Goal: Find specific page/section: Find specific page/section

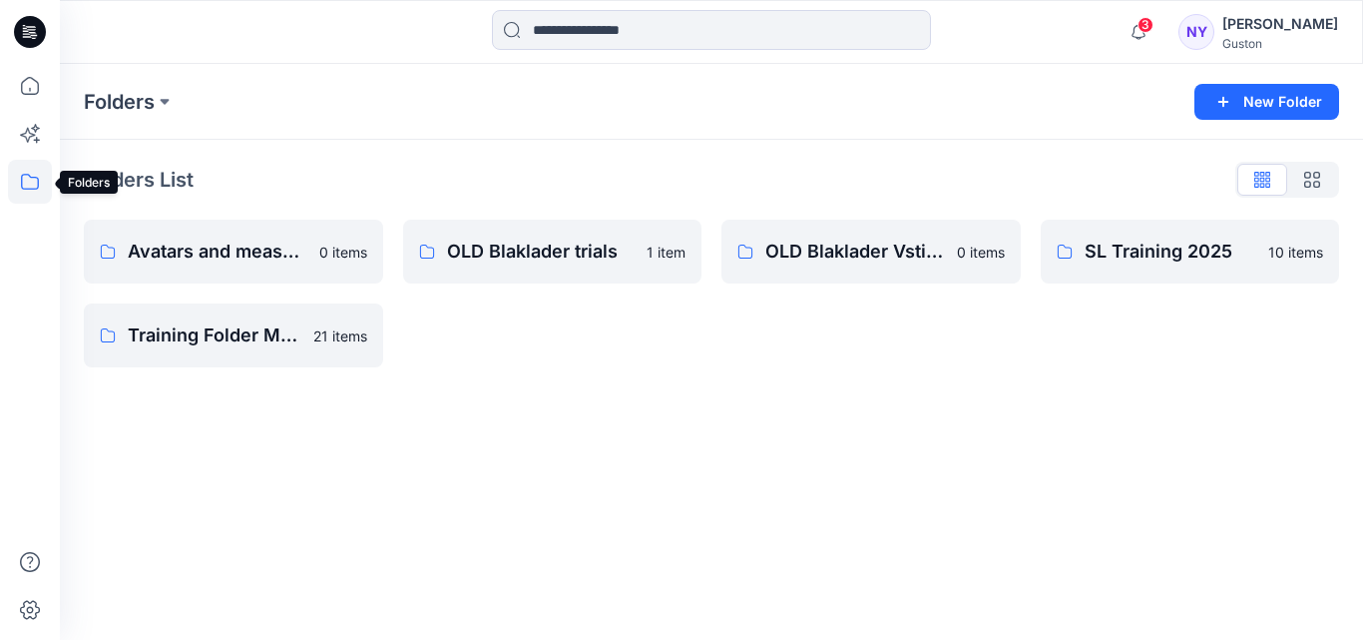
click at [22, 183] on icon at bounding box center [30, 182] width 18 height 16
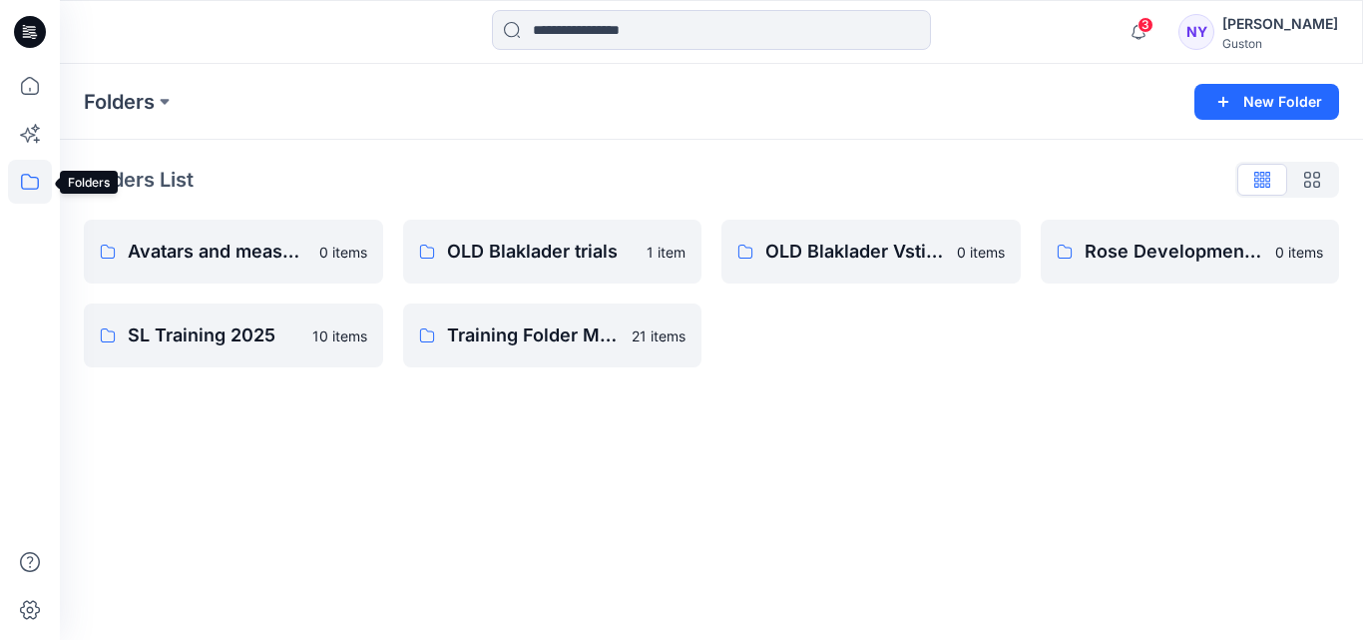
click at [28, 184] on icon at bounding box center [30, 182] width 44 height 44
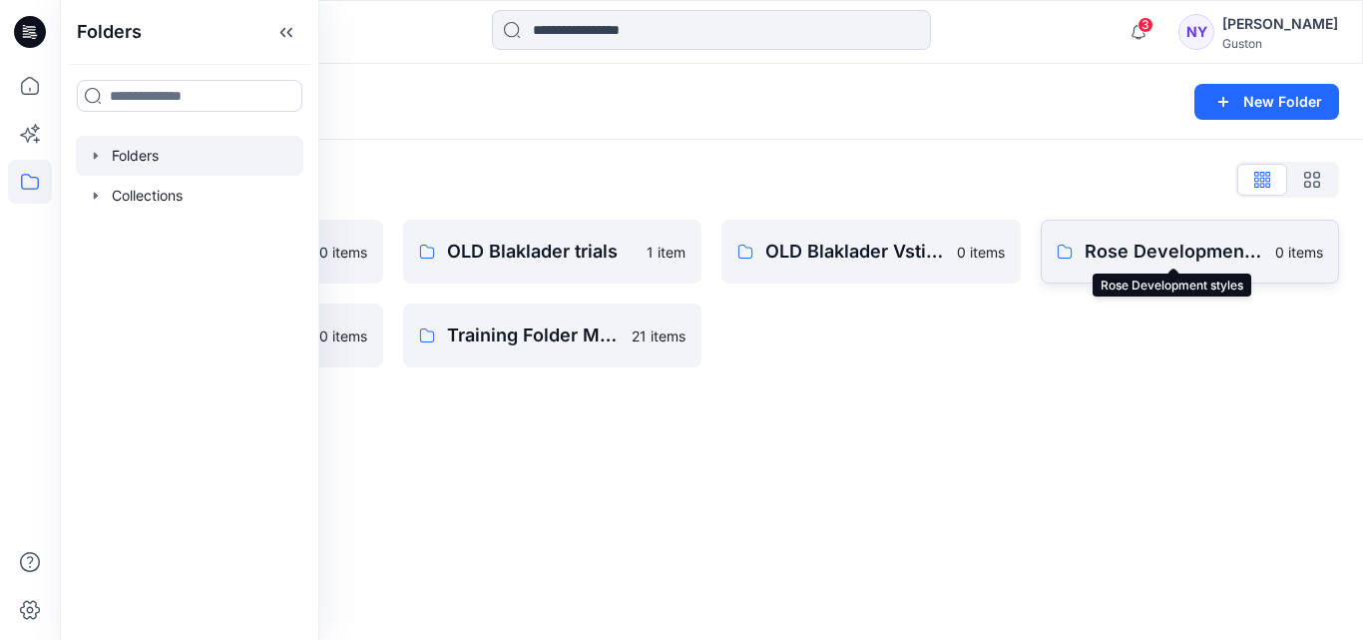
click at [1194, 250] on p "Rose Development styles" at bounding box center [1175, 251] width 180 height 28
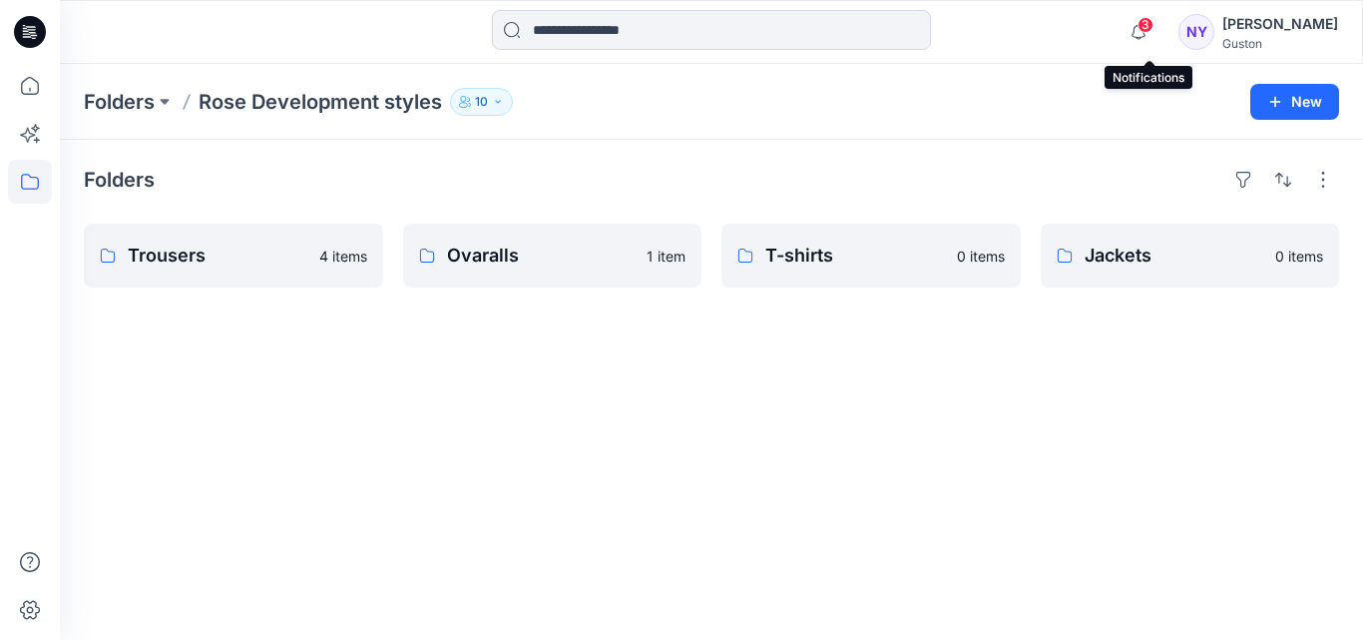
click at [1151, 23] on span "3" at bounding box center [1146, 25] width 16 height 16
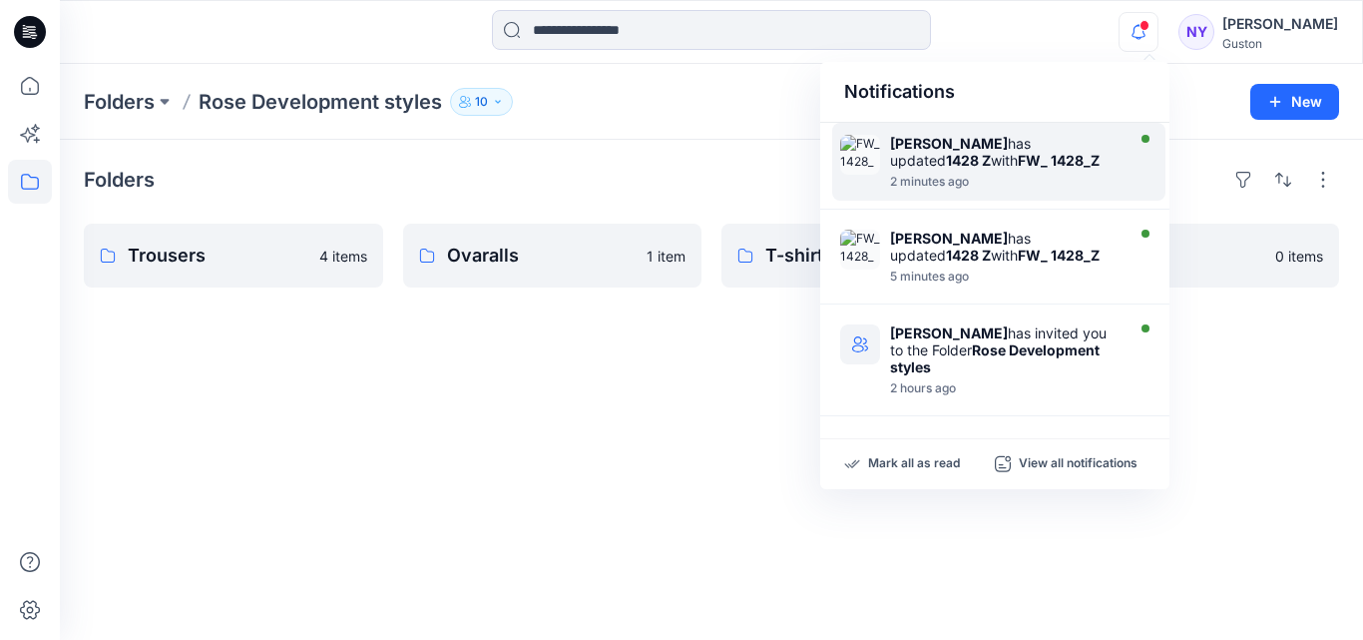
click at [994, 169] on div at bounding box center [1005, 171] width 230 height 4
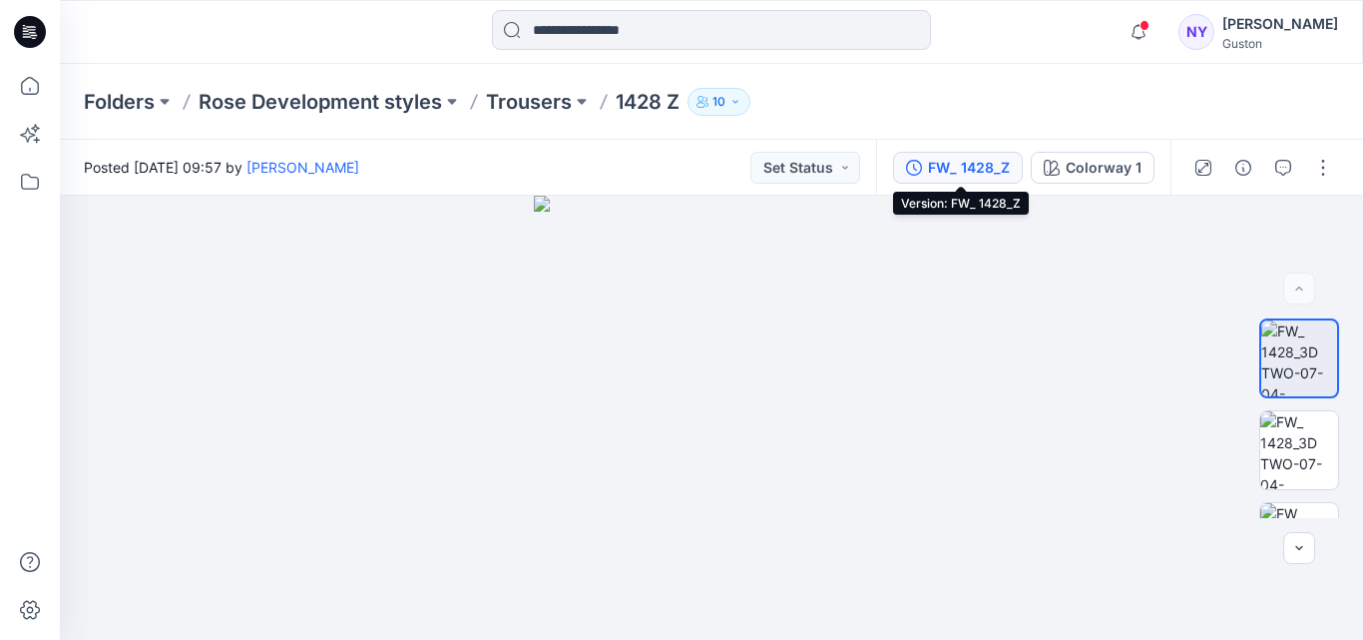
click at [966, 176] on div "FW_ 1428_Z" at bounding box center [969, 168] width 82 height 22
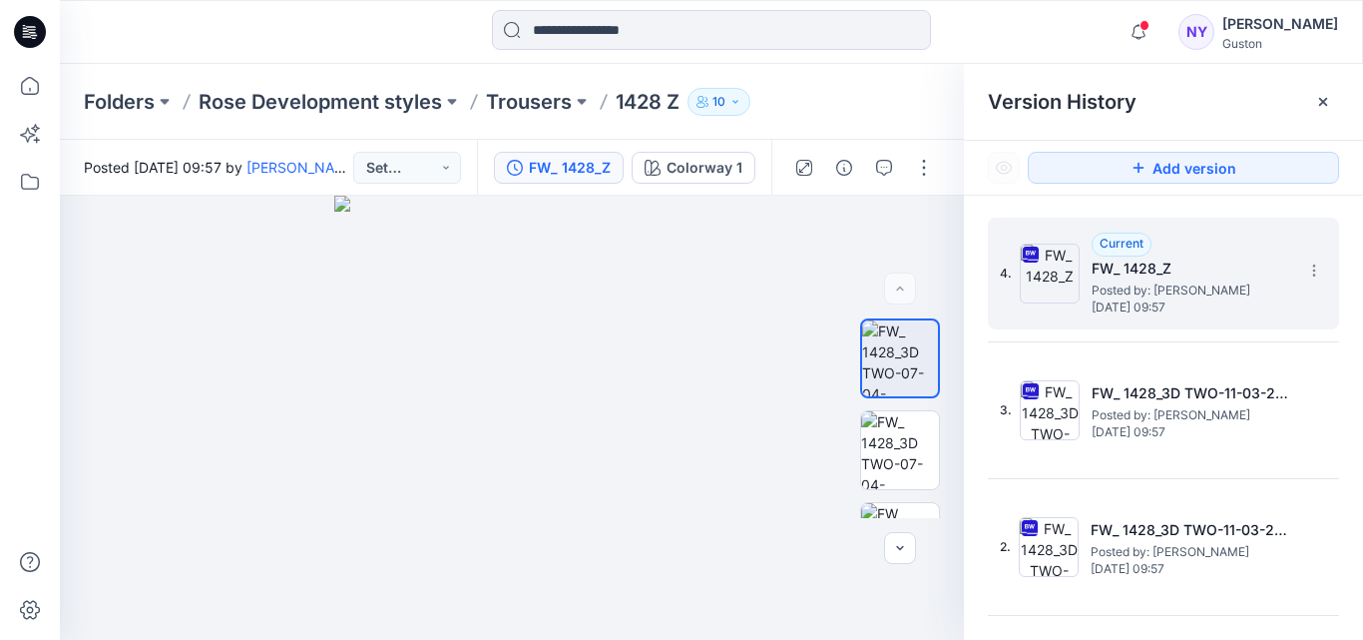
click at [1200, 263] on h5 "FW_ 1428_Z" at bounding box center [1192, 268] width 200 height 24
click at [887, 172] on icon "button" at bounding box center [884, 168] width 16 height 16
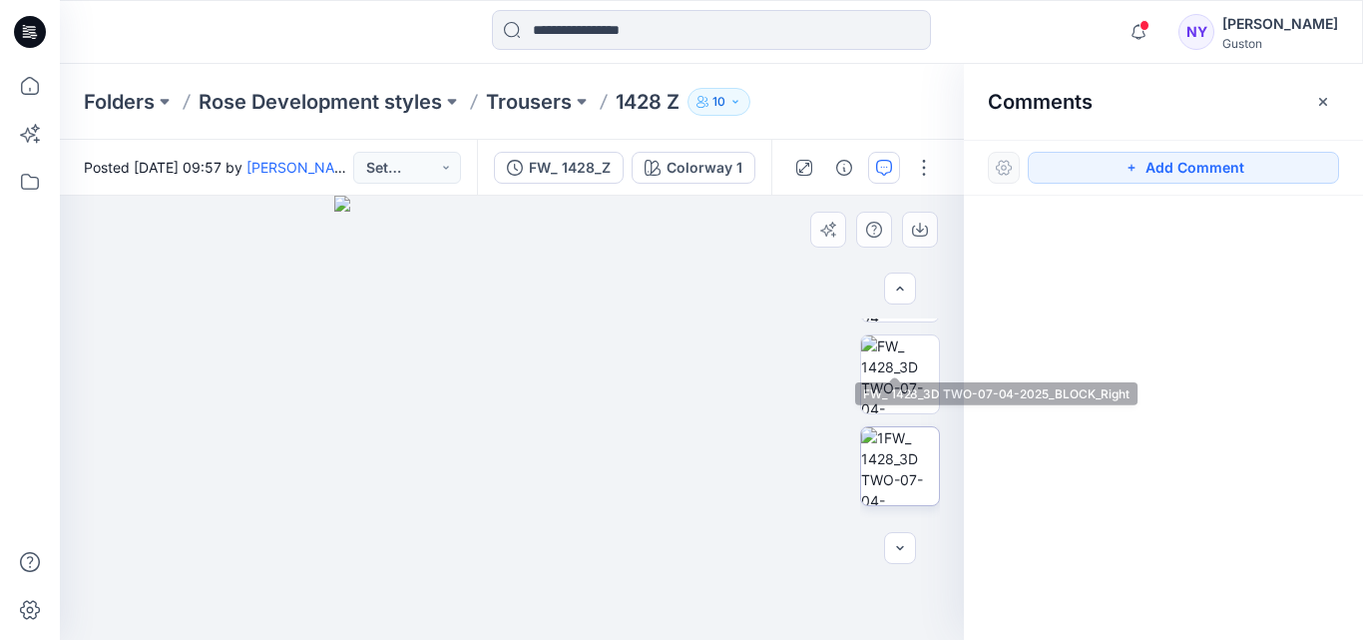
scroll to position [299, 0]
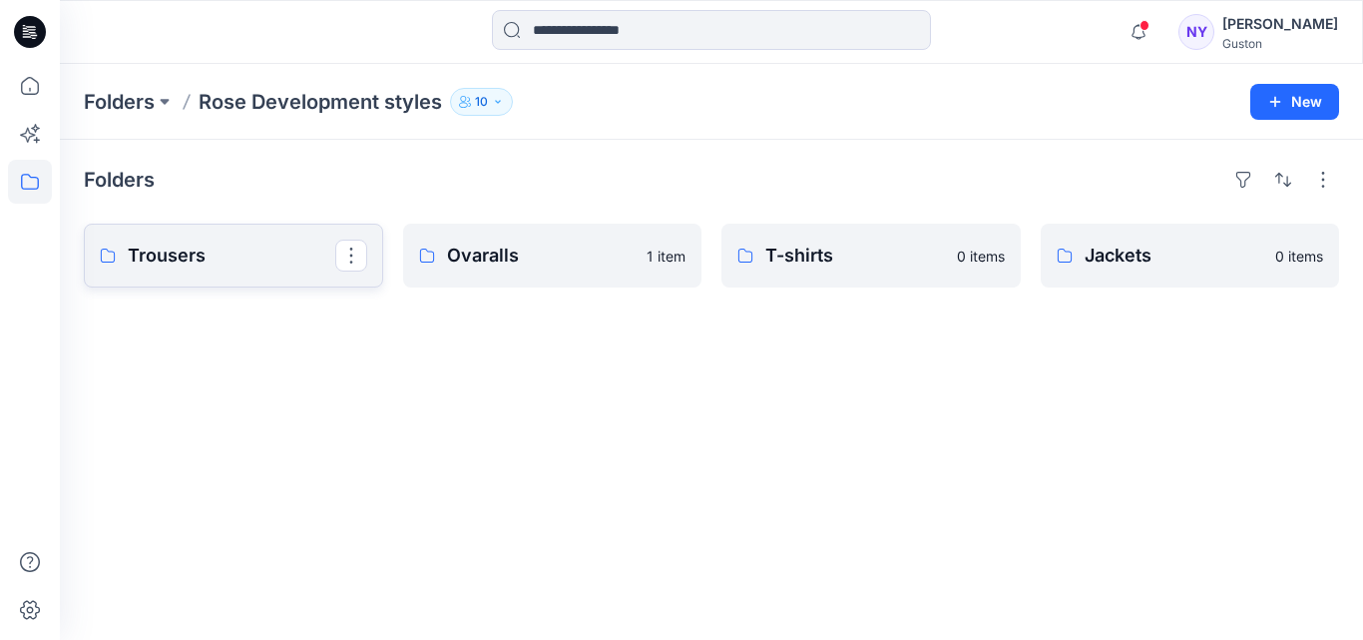
click at [233, 246] on p "Trousers" at bounding box center [232, 255] width 208 height 28
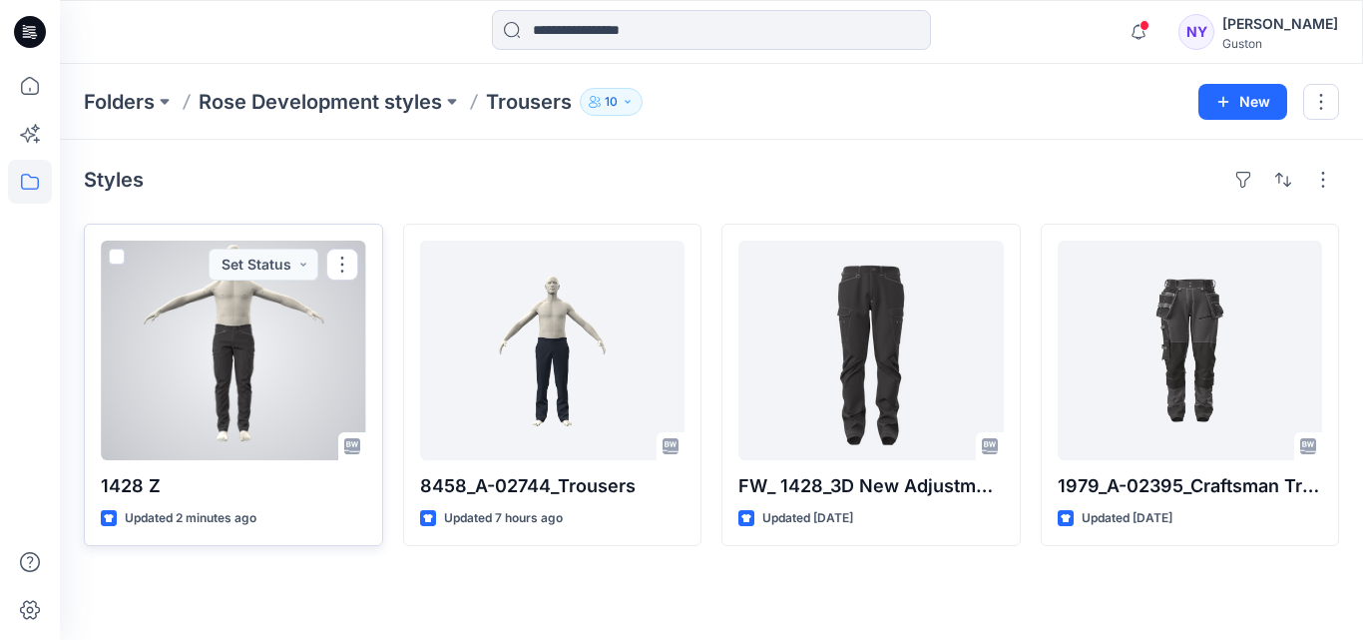
click at [208, 329] on div at bounding box center [233, 350] width 265 height 220
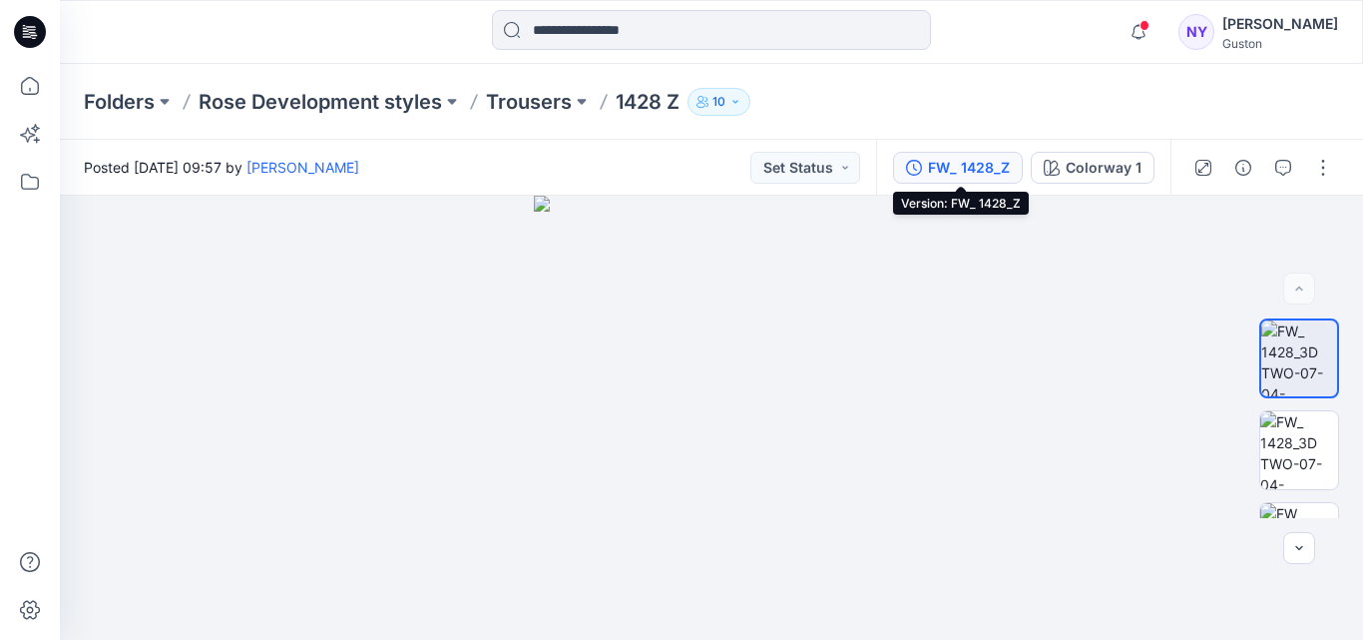
click at [967, 172] on div "FW_ 1428_Z" at bounding box center [969, 168] width 82 height 22
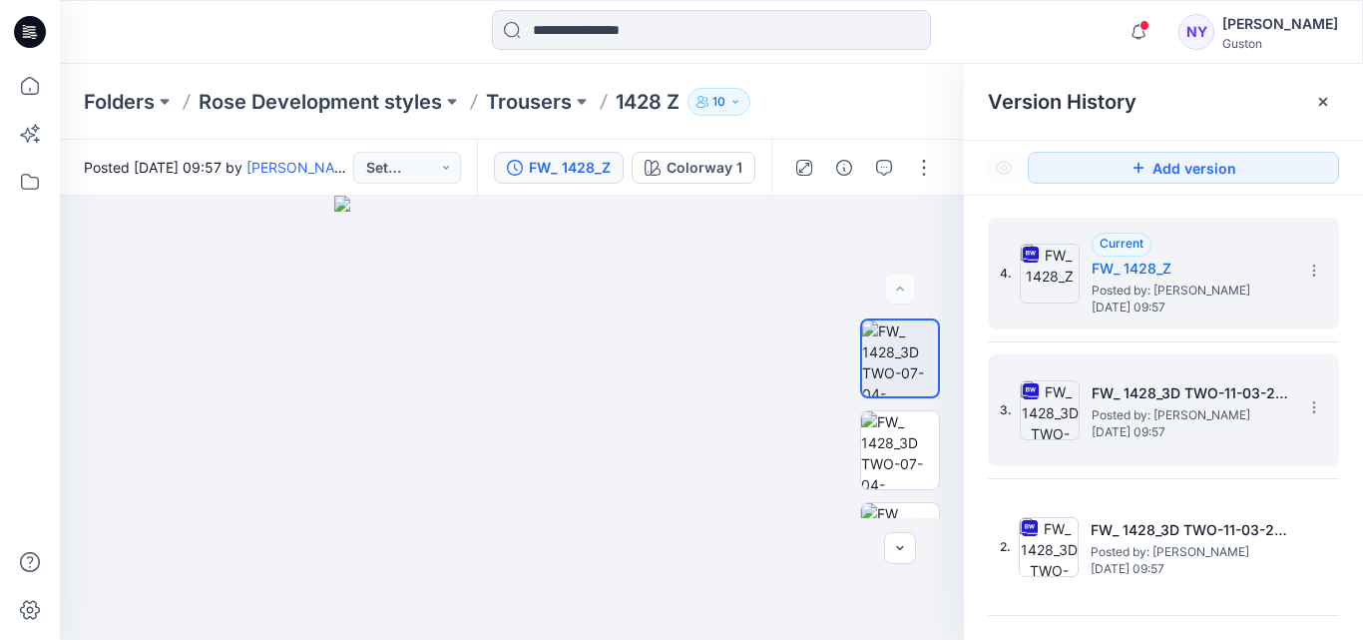
click at [1172, 398] on h5 "FW_ 1428_3D TWO-11-03-2025" at bounding box center [1192, 393] width 200 height 24
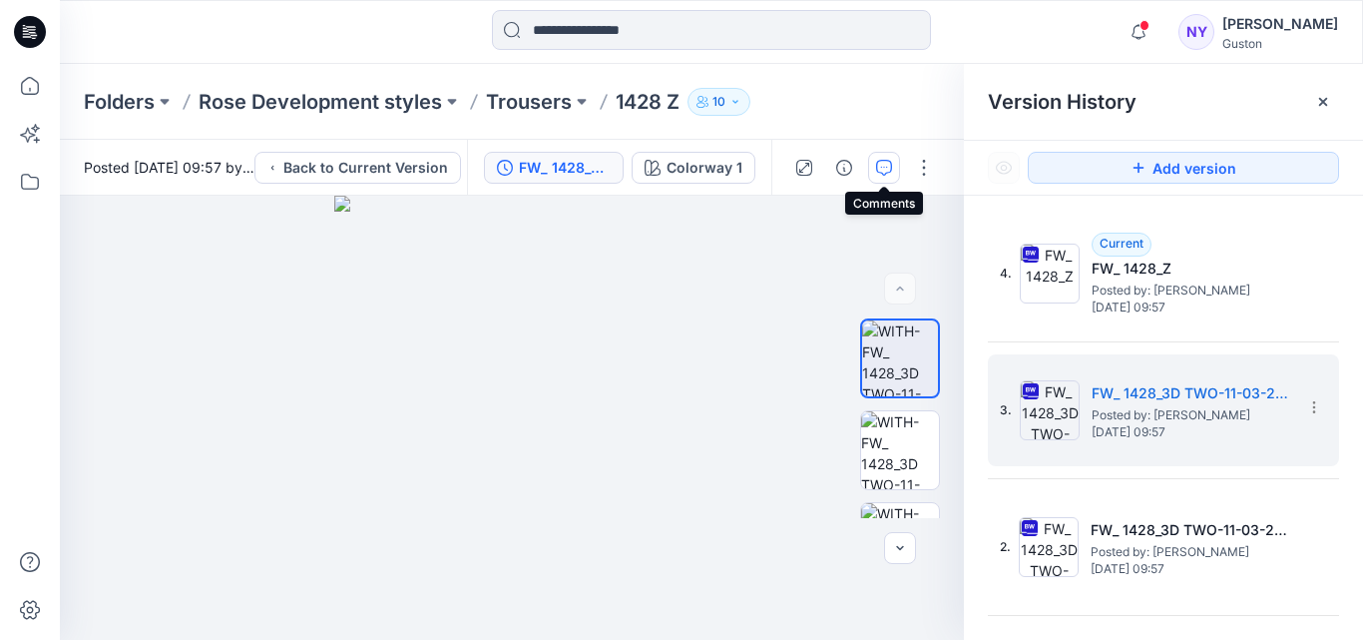
click at [885, 160] on icon "button" at bounding box center [884, 168] width 16 height 16
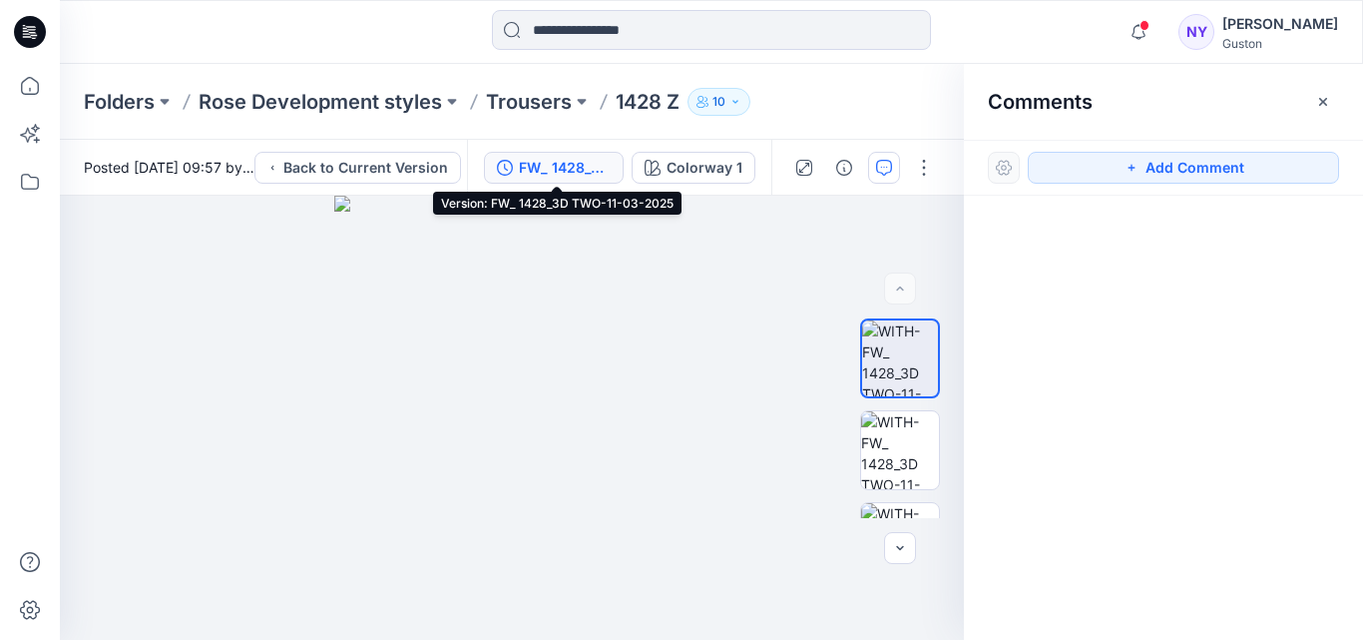
click at [573, 166] on div "FW_ 1428_3D TWO-11-03-2025" at bounding box center [565, 168] width 92 height 22
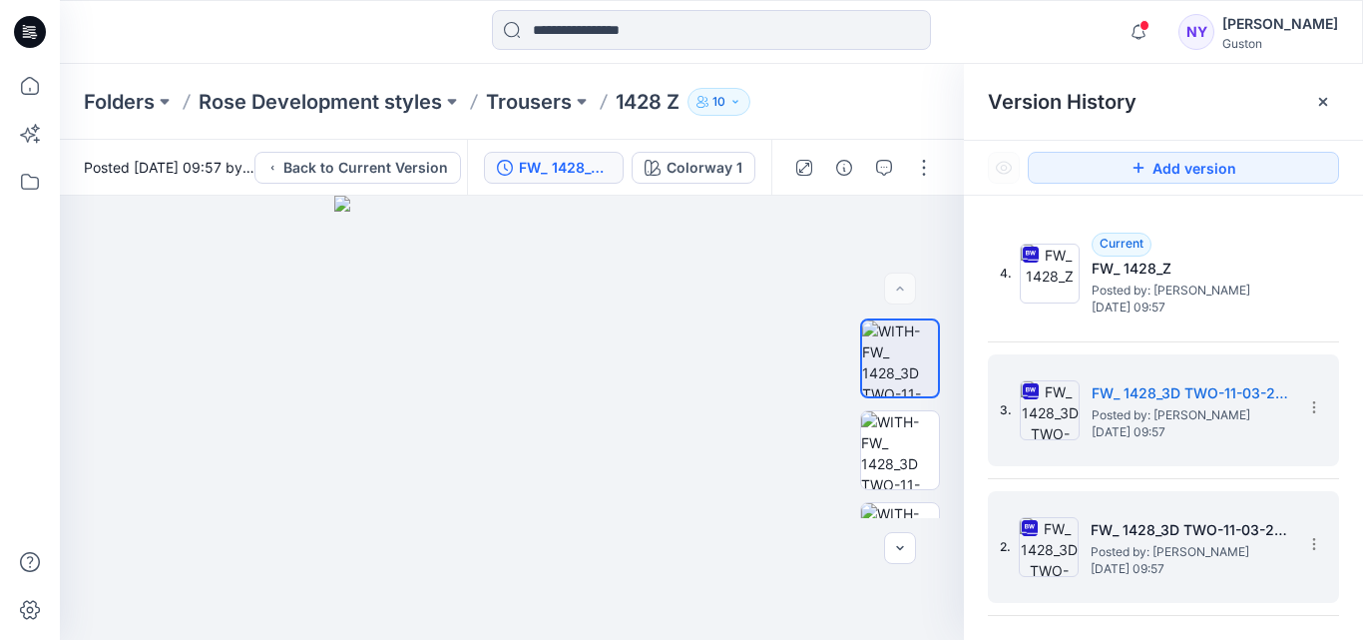
click at [1171, 537] on h5 "FW_ 1428_3D TWO-11-03-2025" at bounding box center [1191, 530] width 200 height 24
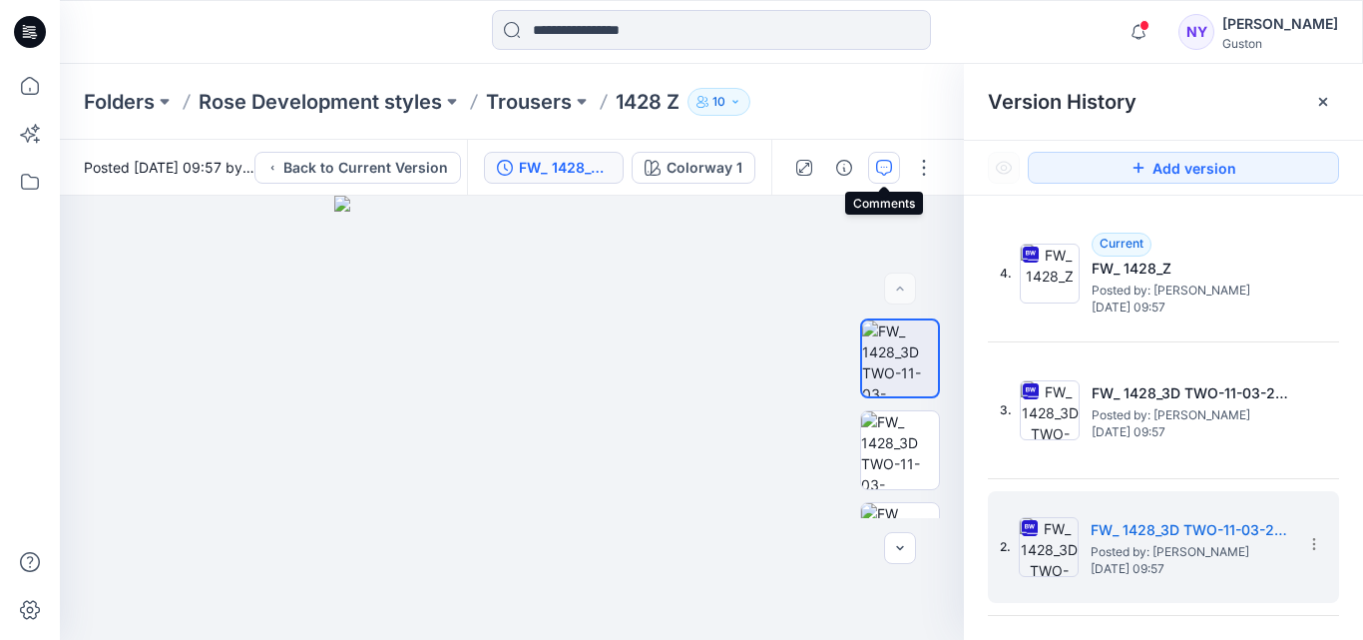
click at [881, 163] on icon "button" at bounding box center [884, 168] width 16 height 16
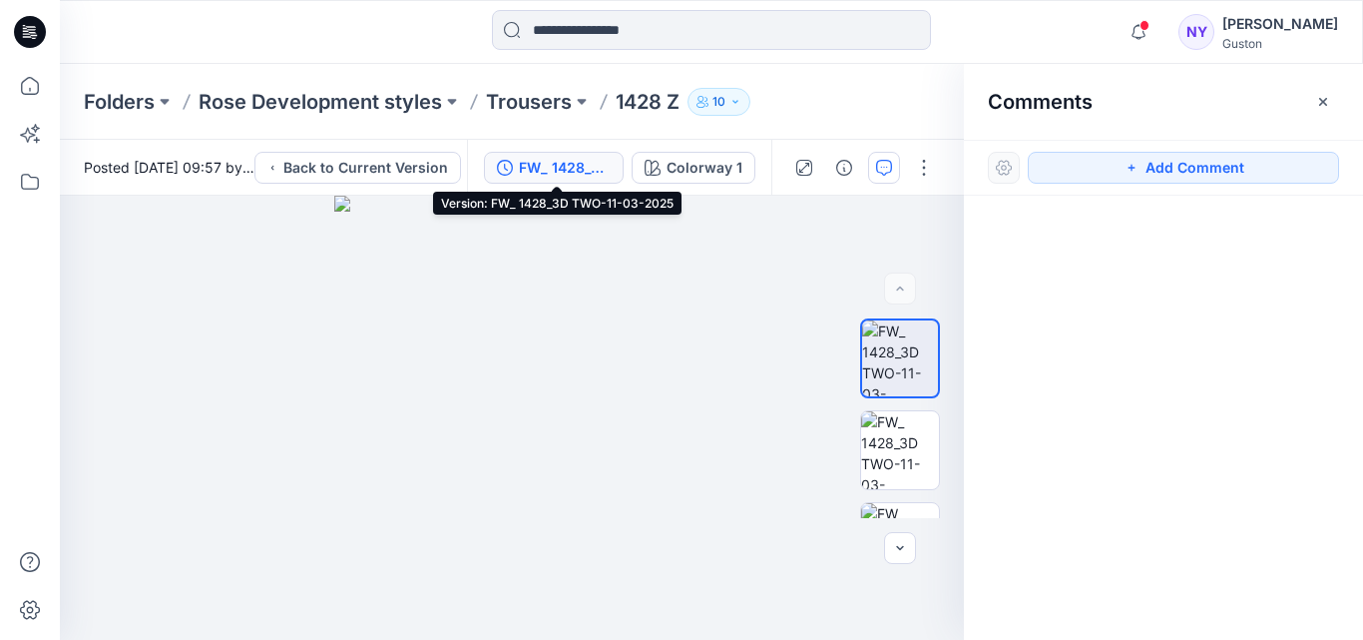
click at [577, 168] on div "FW_ 1428_3D TWO-11-03-2025" at bounding box center [565, 168] width 92 height 22
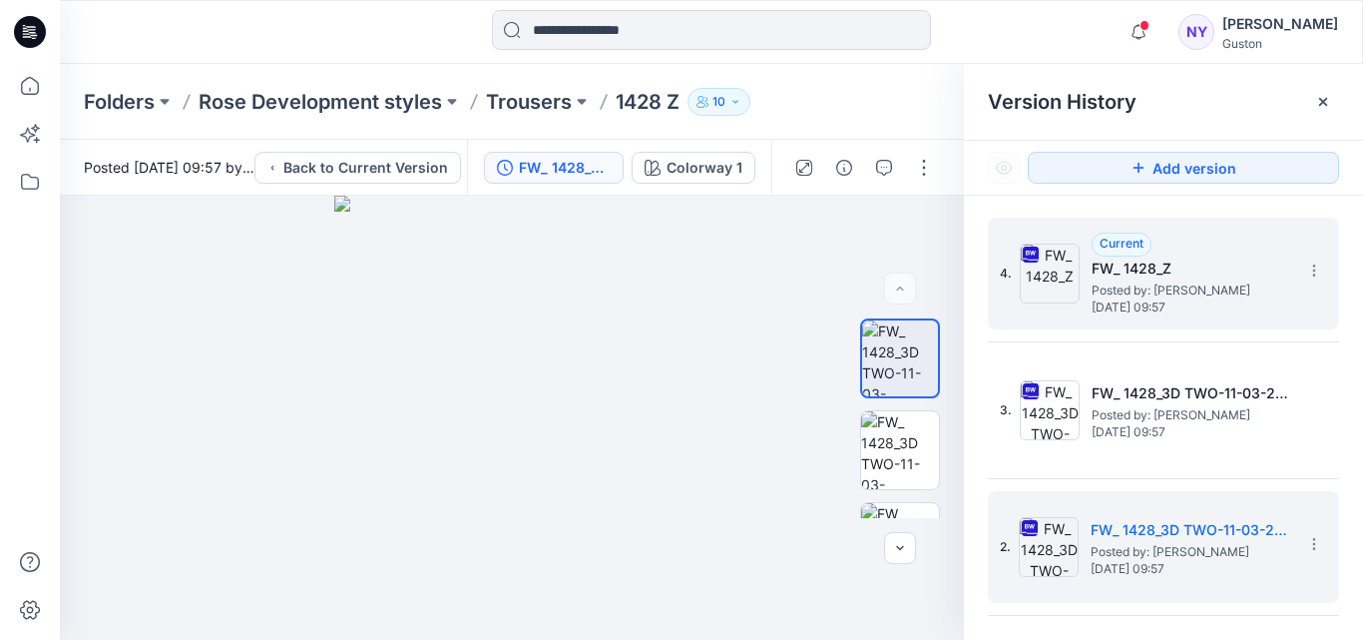
click at [1191, 275] on h5 "FW_ 1428_Z" at bounding box center [1192, 268] width 200 height 24
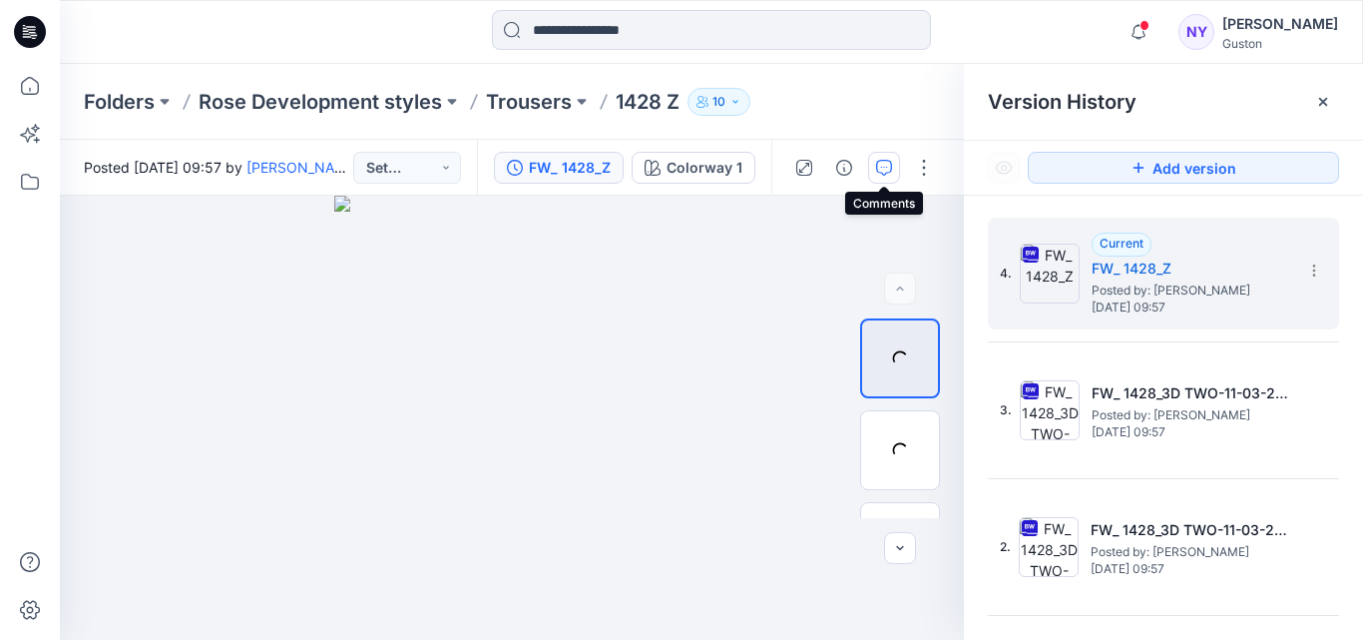
click at [887, 167] on icon "button" at bounding box center [884, 166] width 7 height 1
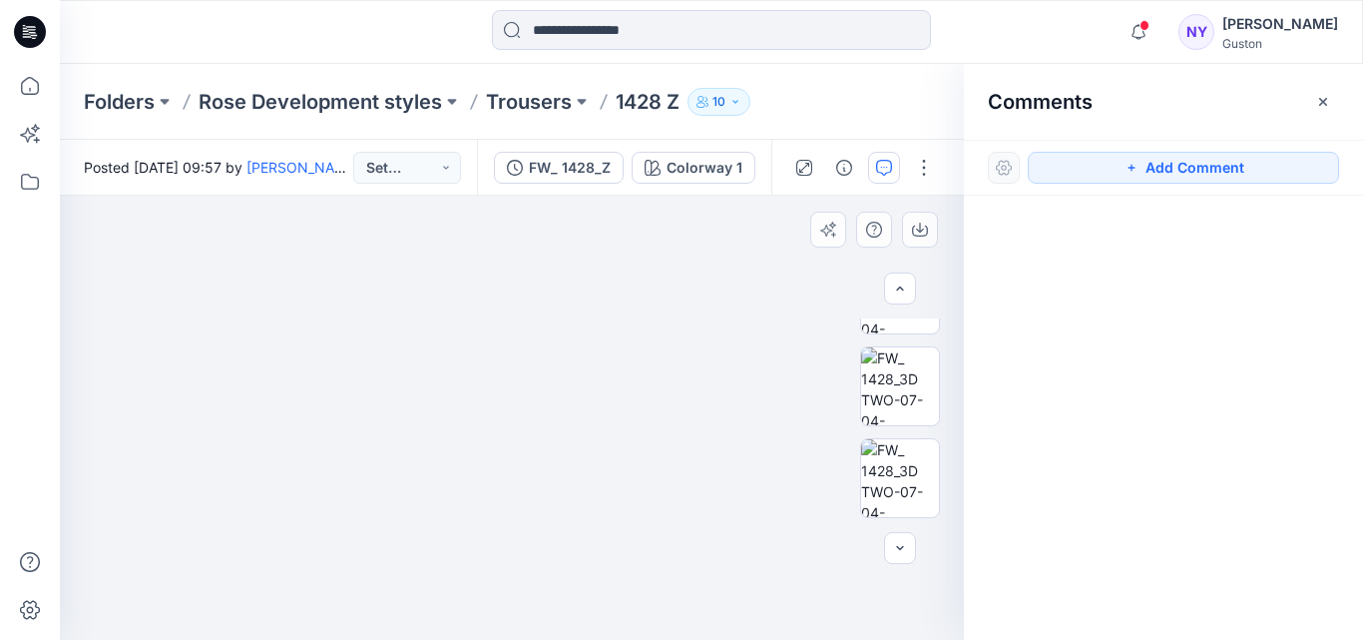
scroll to position [998, 0]
click at [894, 442] on img at bounding box center [900, 461] width 78 height 63
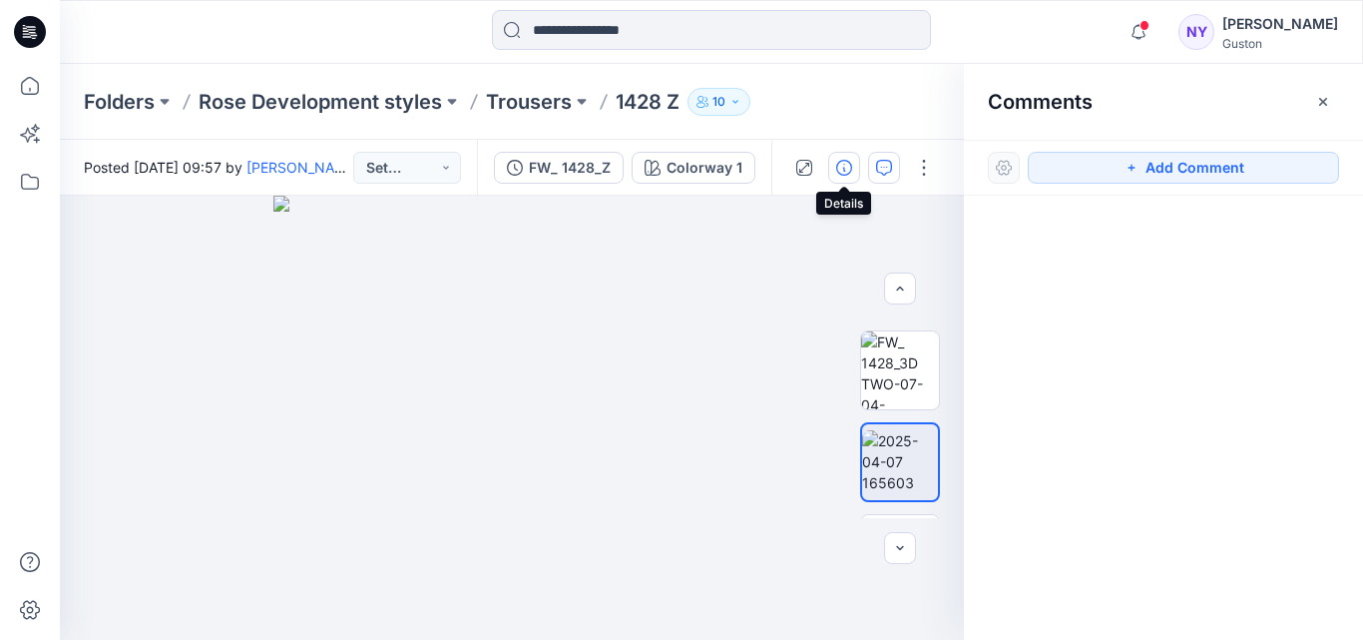
click at [840, 165] on icon "button" at bounding box center [844, 168] width 16 height 16
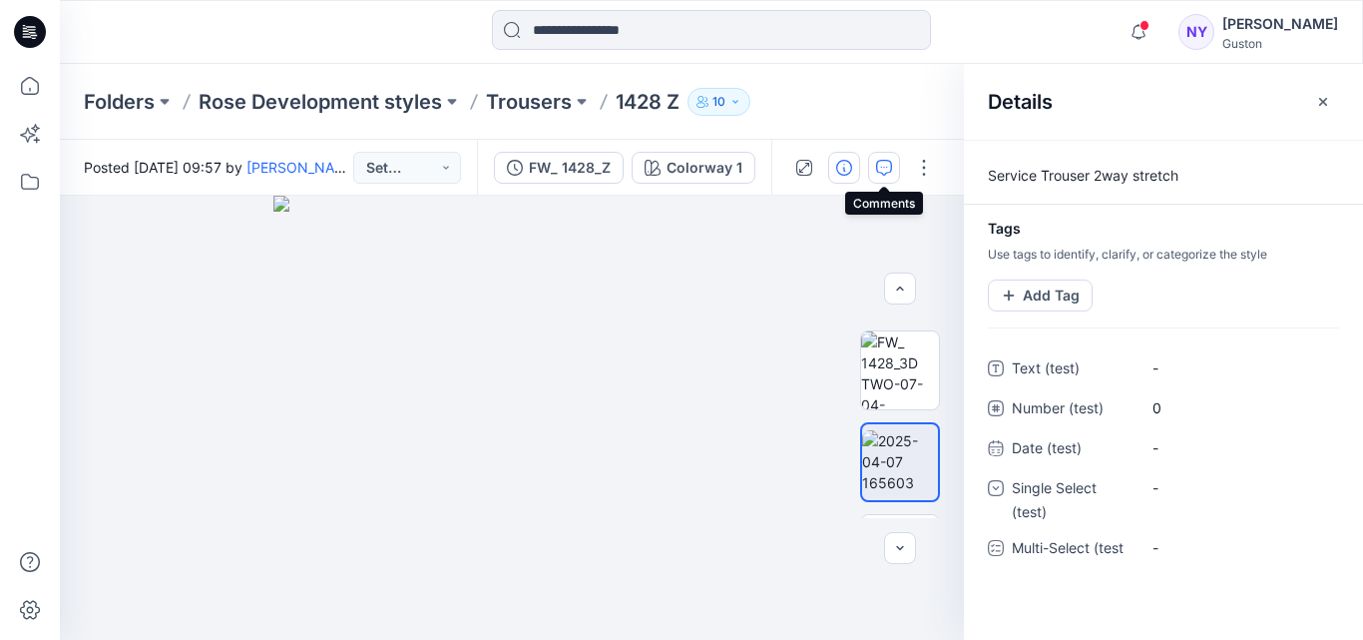
click at [885, 169] on icon "button" at bounding box center [884, 168] width 16 height 16
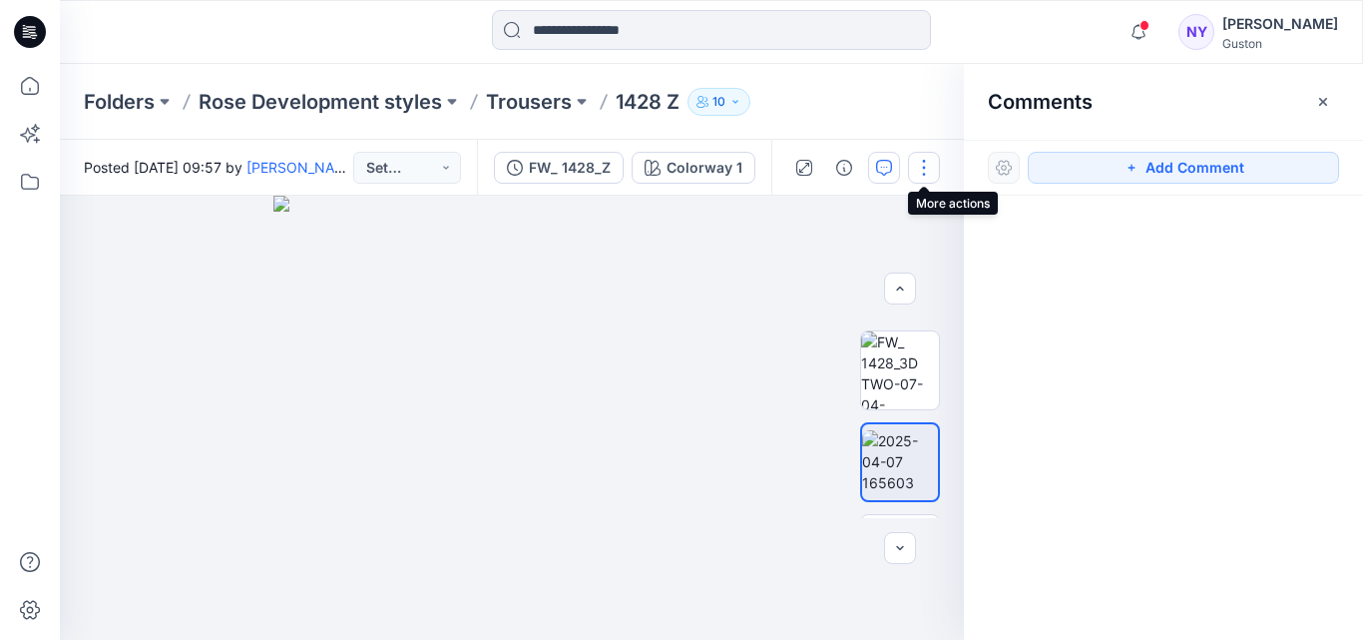
click at [929, 169] on button "button" at bounding box center [924, 168] width 32 height 32
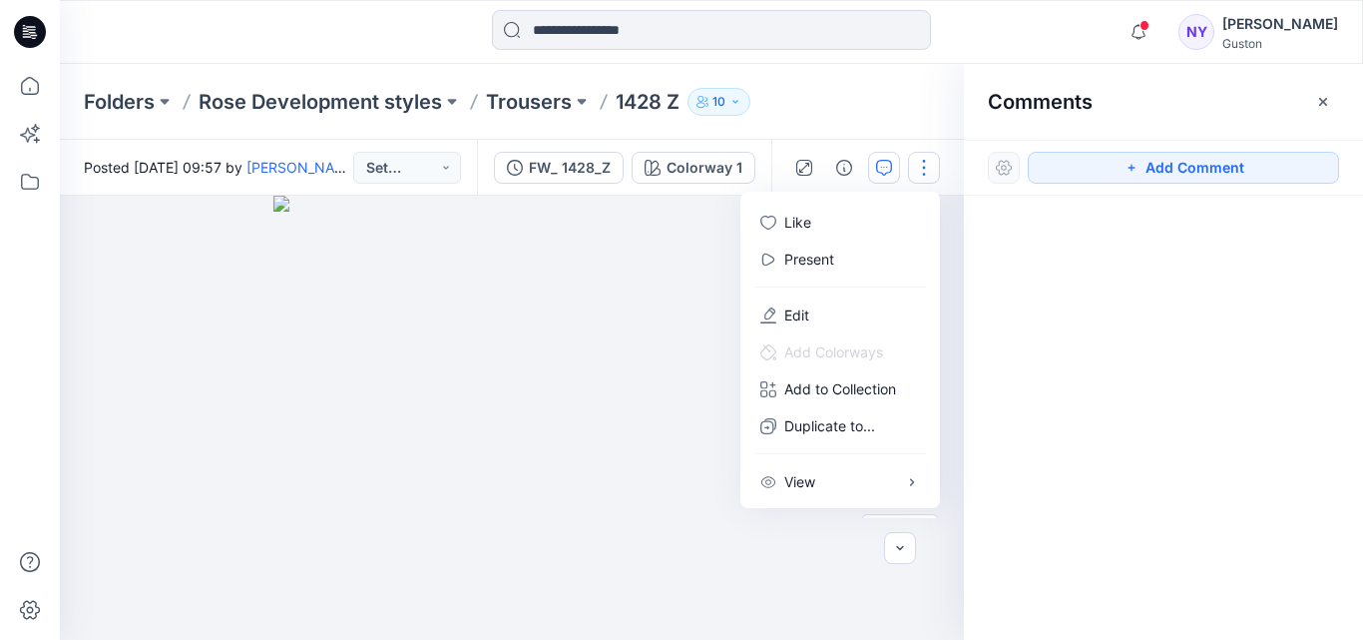
click at [925, 167] on button "button" at bounding box center [924, 168] width 32 height 32
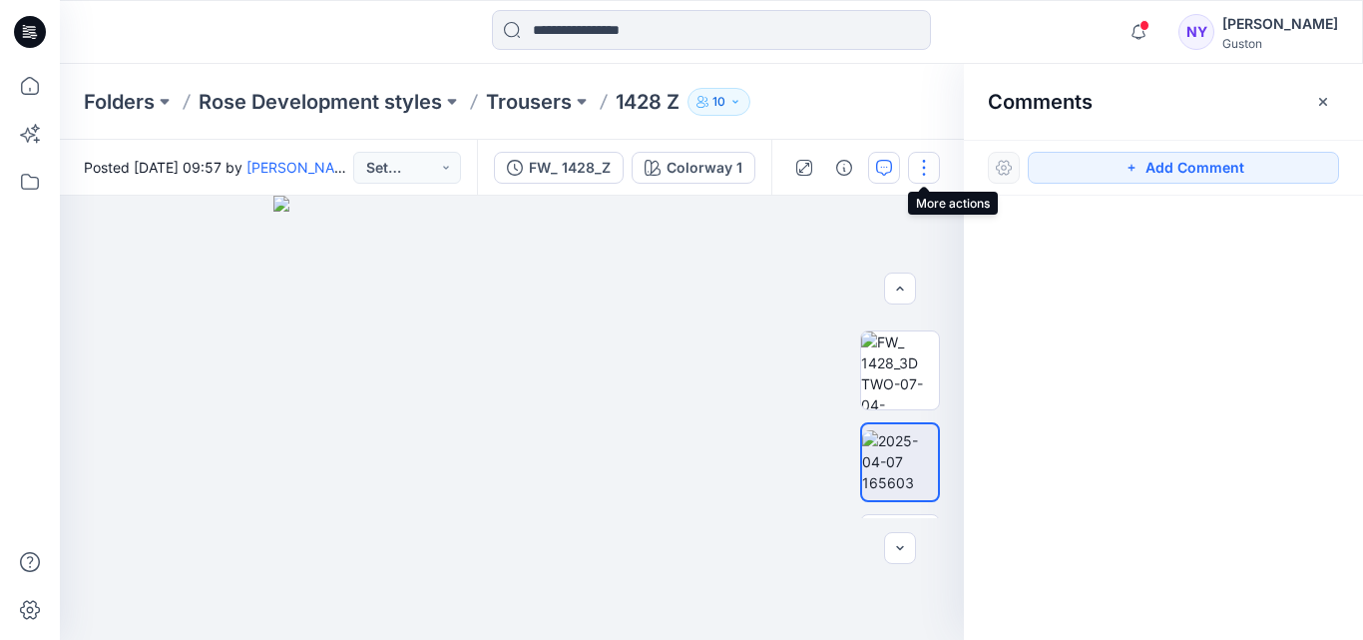
click at [925, 167] on button "button" at bounding box center [924, 168] width 32 height 32
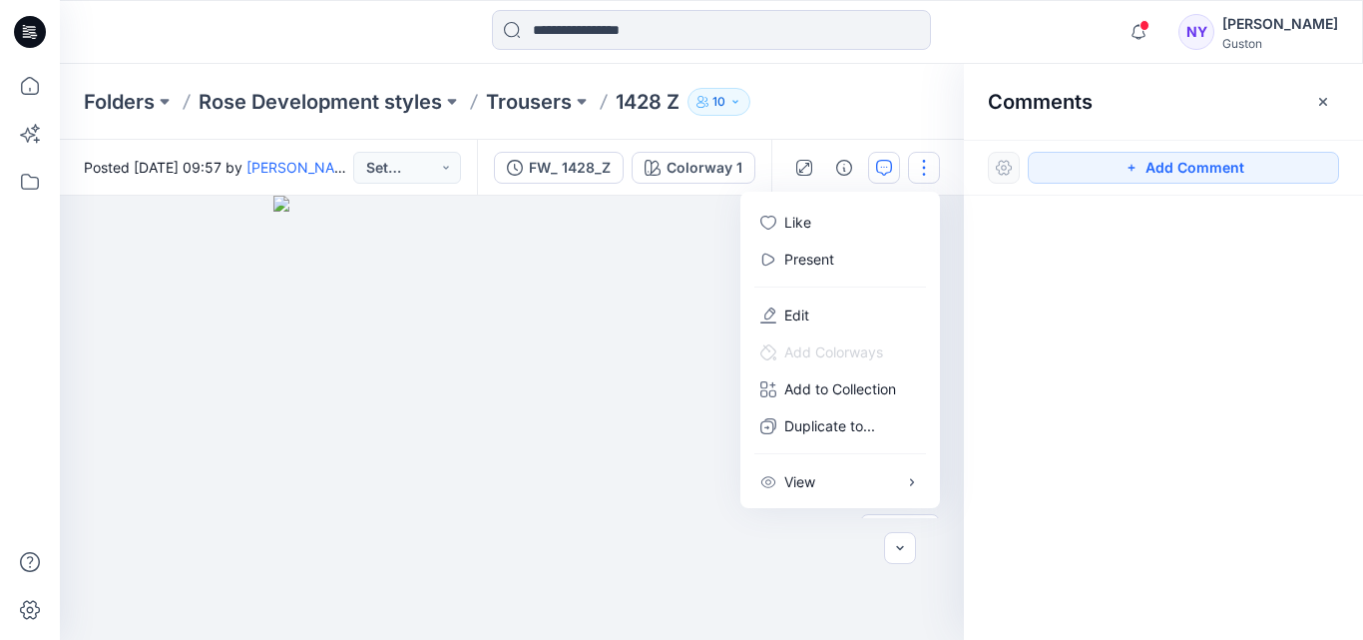
click at [1065, 284] on div at bounding box center [1163, 381] width 399 height 370
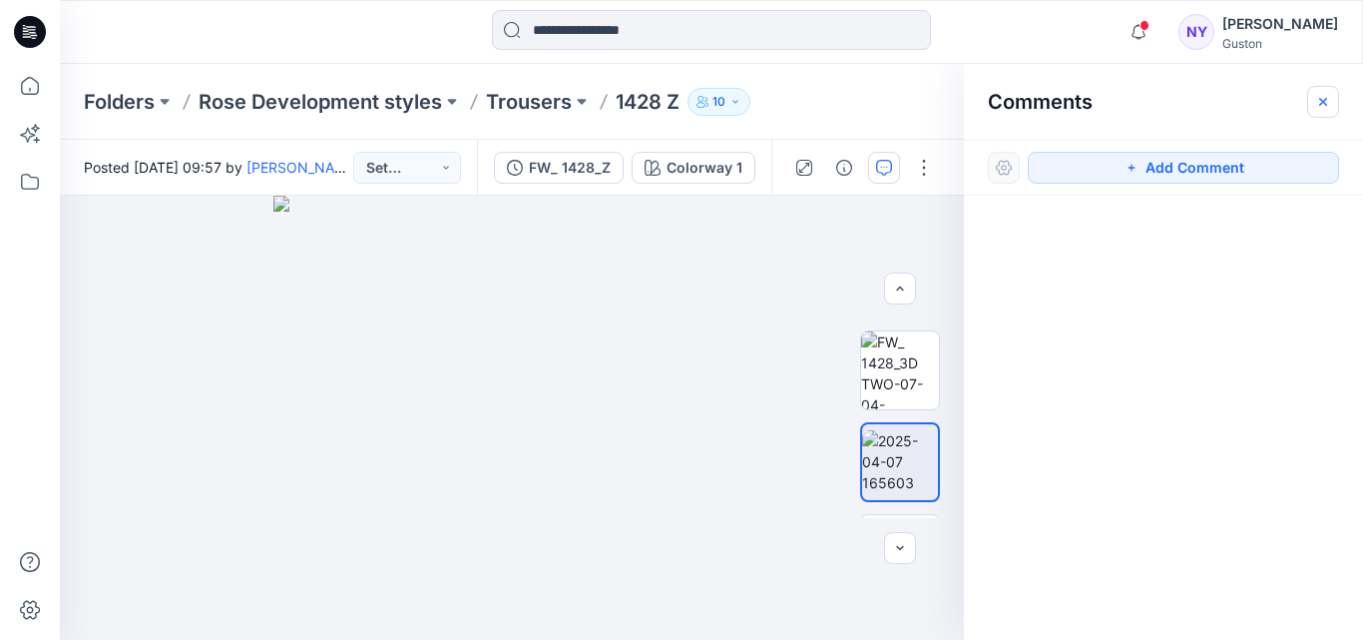
click at [1325, 101] on icon "button" at bounding box center [1323, 102] width 16 height 16
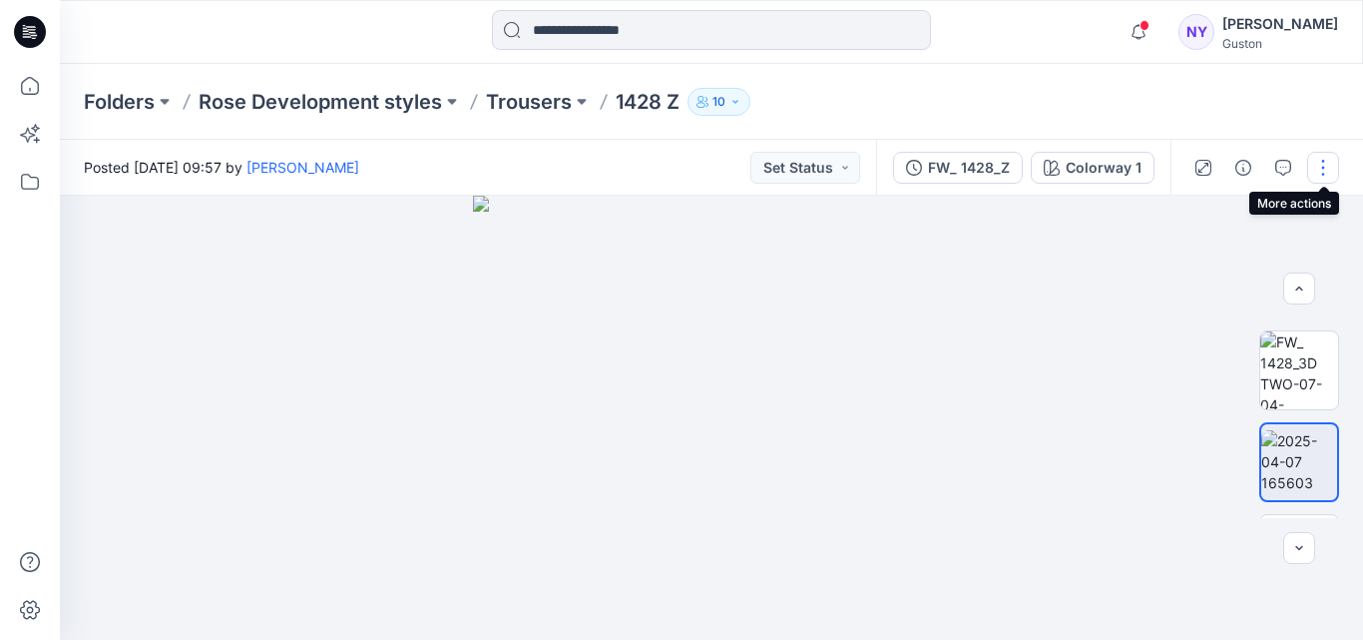
click at [1319, 171] on button "button" at bounding box center [1323, 168] width 32 height 32
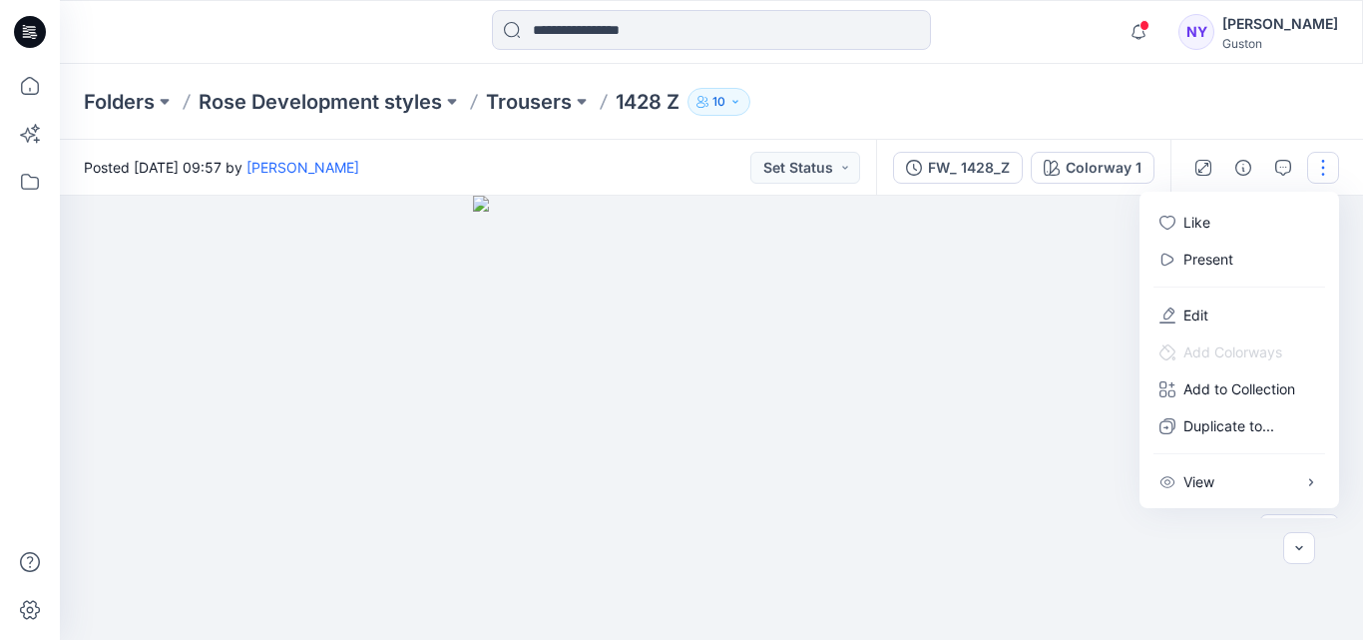
click at [1091, 302] on div at bounding box center [711, 418] width 1303 height 444
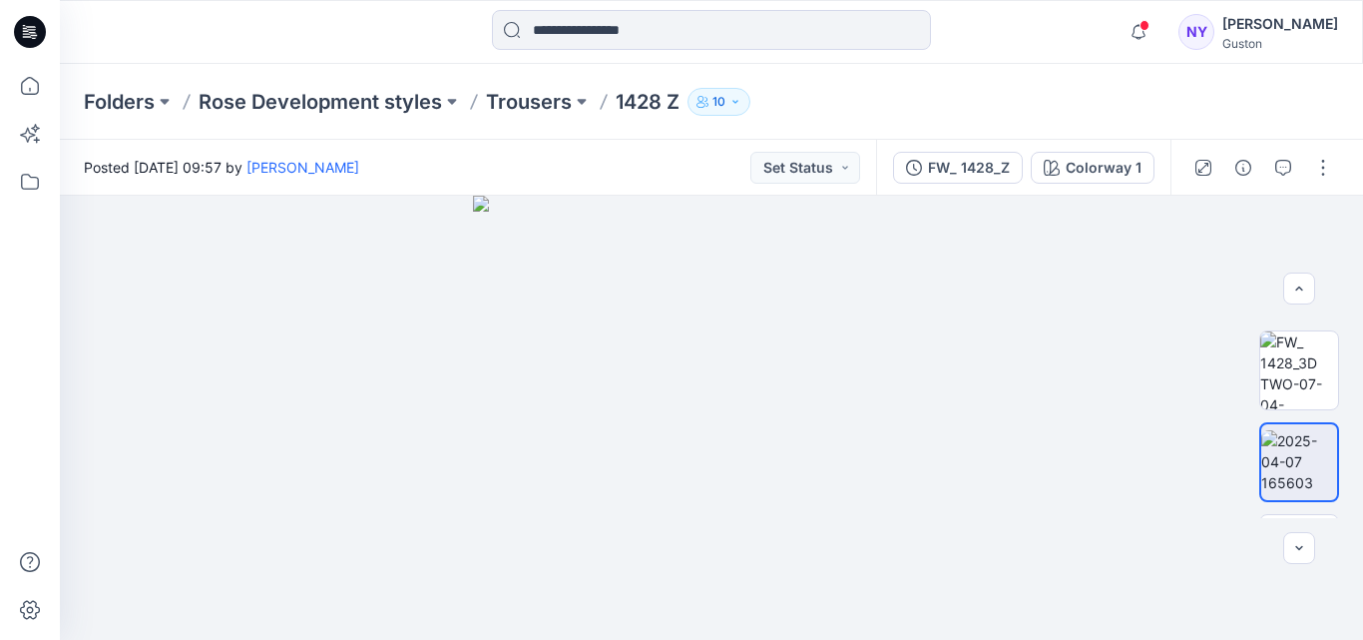
click at [737, 102] on icon "button" at bounding box center [734, 101] width 5 height 3
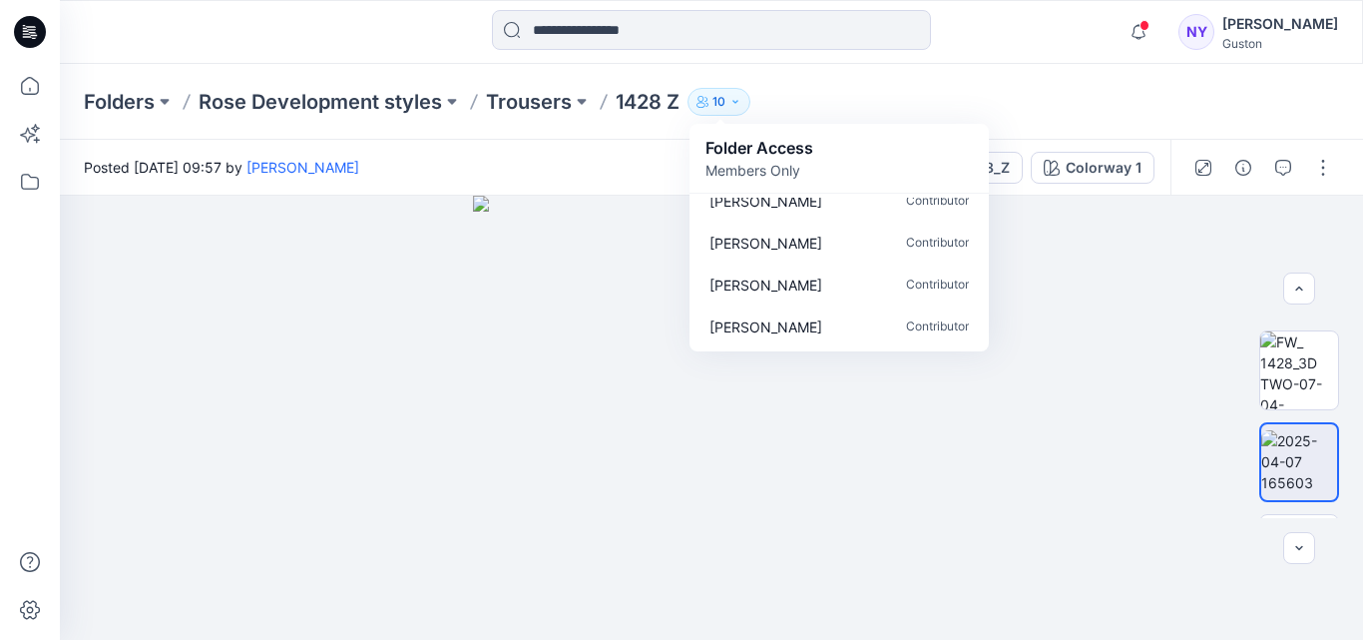
scroll to position [0, 0]
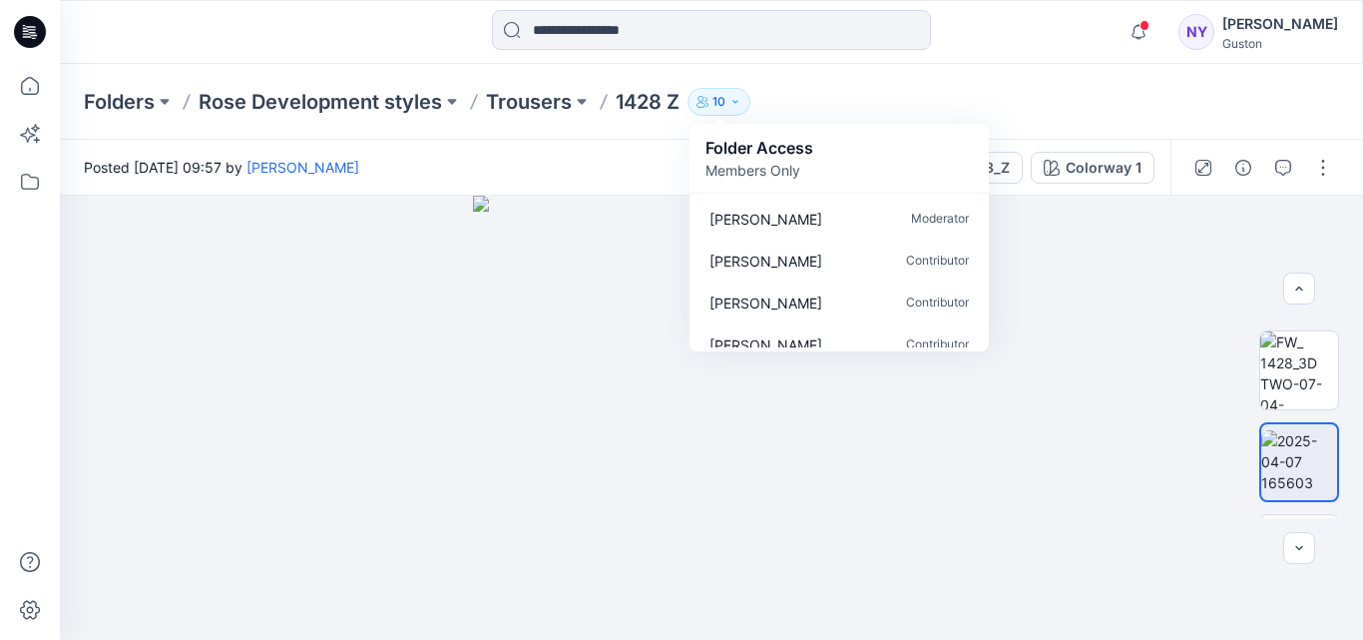
click at [1039, 30] on div "Notifications Tharindu Lakmal Perera has updated 1428 Z with FW_ 1428_Z 2 minut…" at bounding box center [711, 32] width 1302 height 44
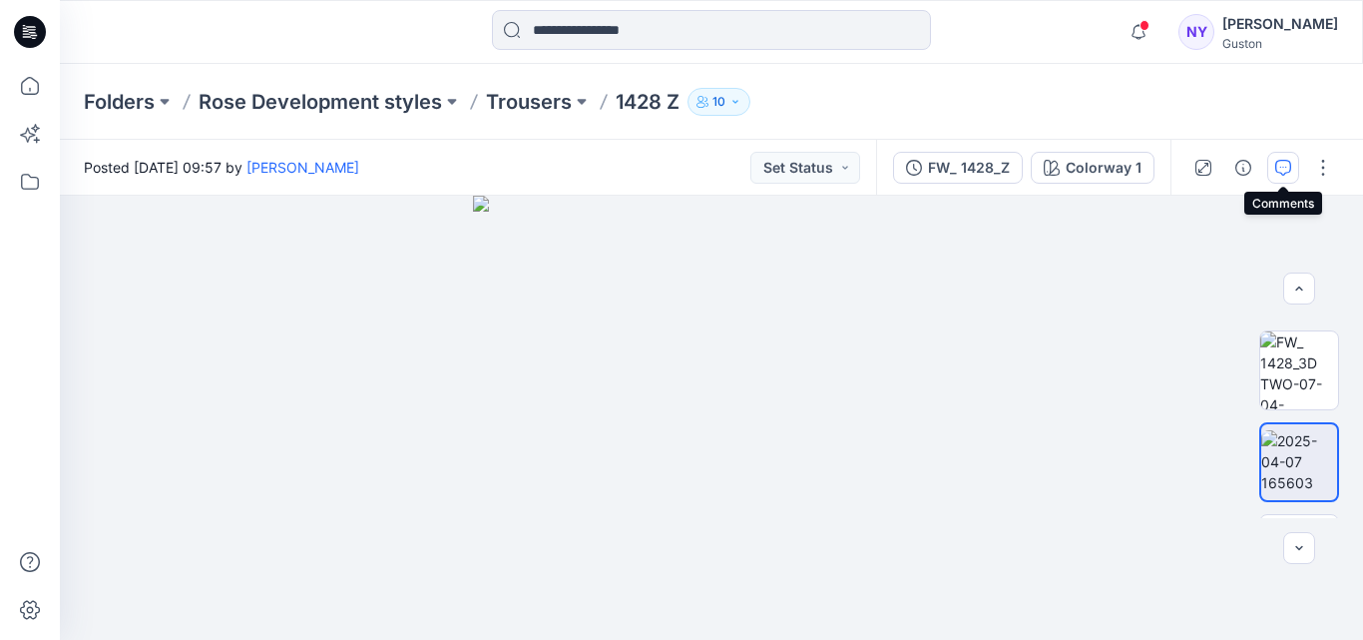
click at [1275, 164] on button "button" at bounding box center [1283, 168] width 32 height 32
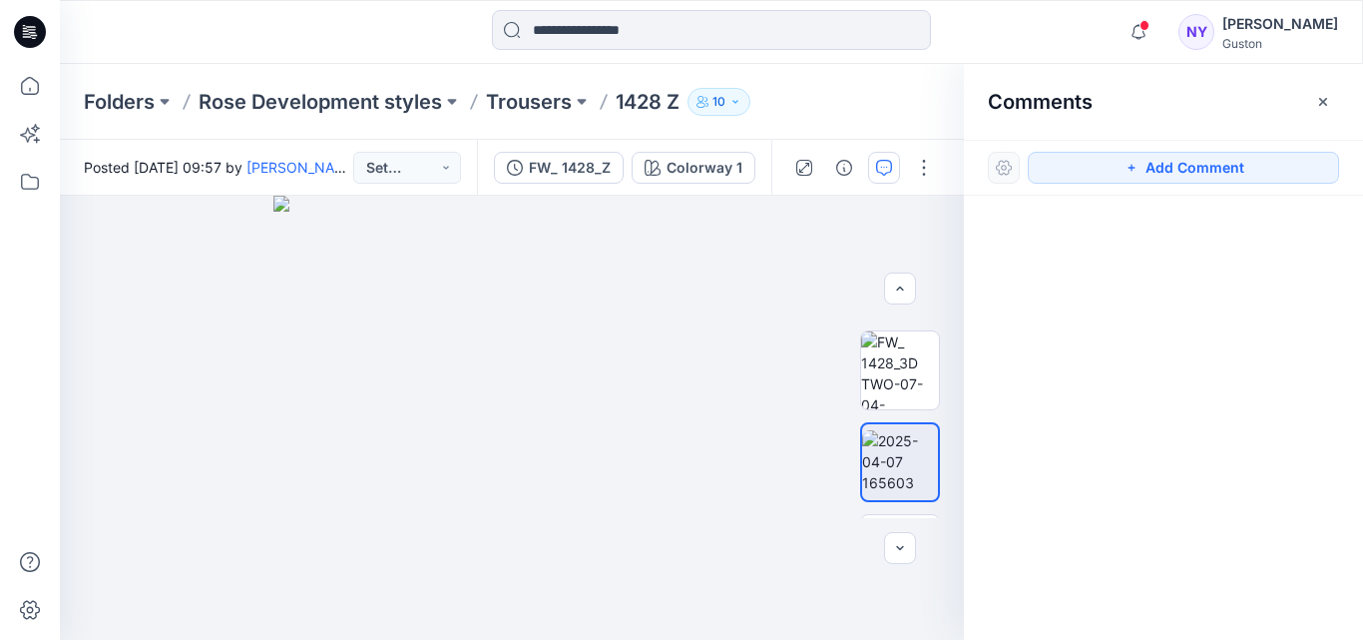
click at [1007, 168] on div at bounding box center [1004, 168] width 32 height 32
click at [898, 274] on button "button" at bounding box center [900, 288] width 32 height 32
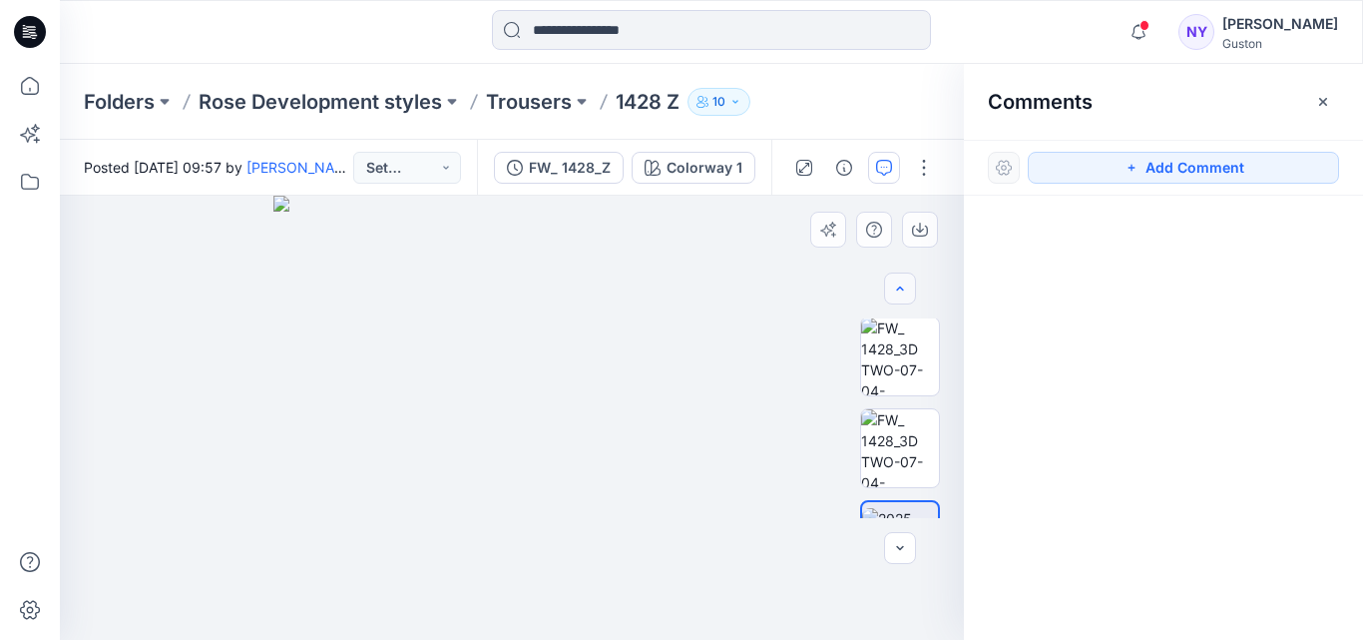
click at [899, 282] on icon "button" at bounding box center [900, 288] width 16 height 16
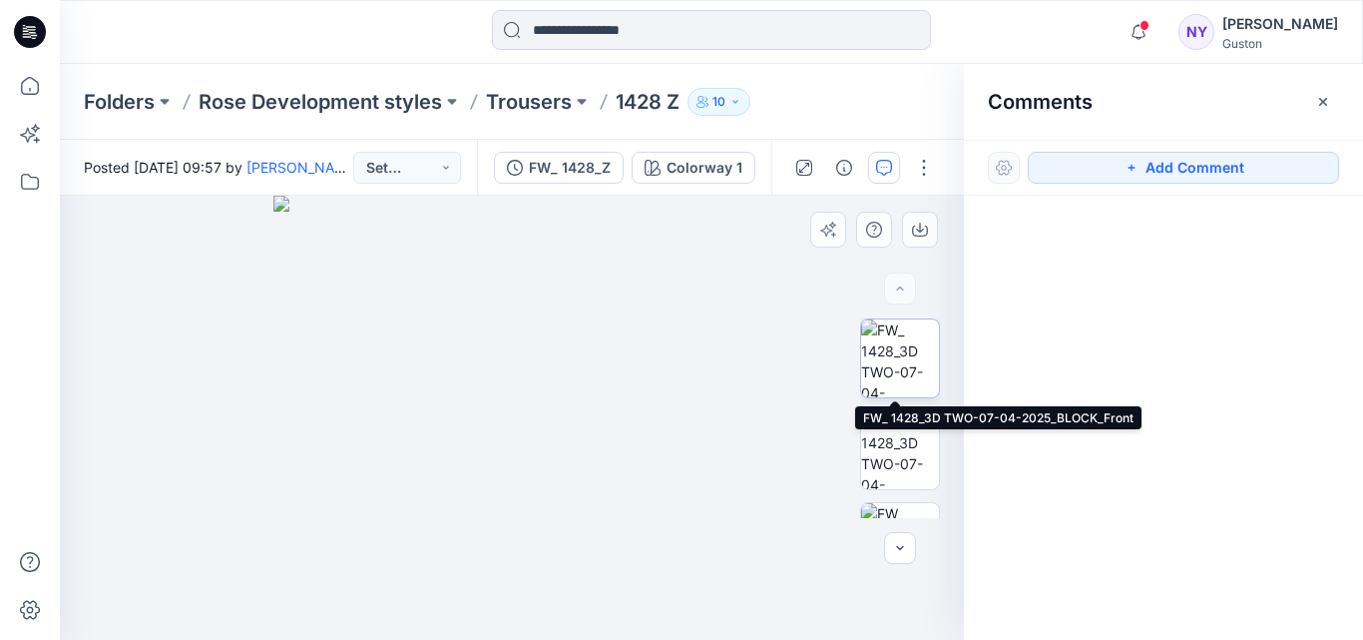
click at [892, 349] on img at bounding box center [900, 358] width 78 height 78
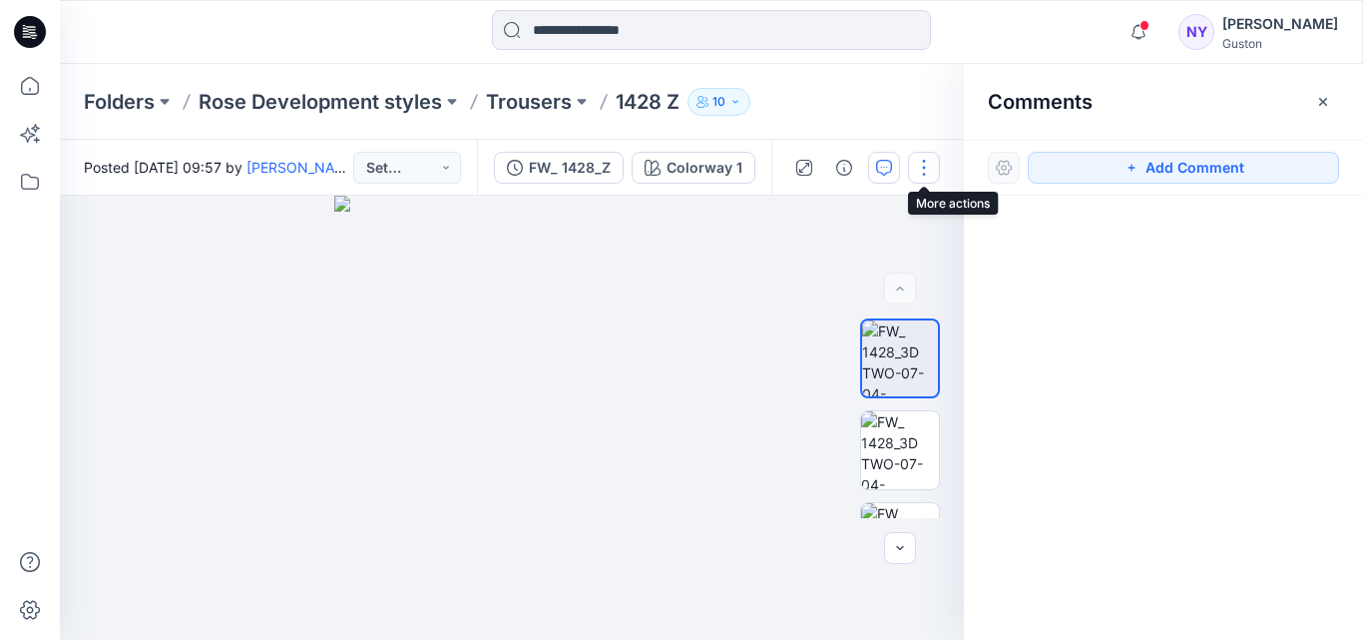
click at [923, 168] on button "button" at bounding box center [924, 168] width 32 height 32
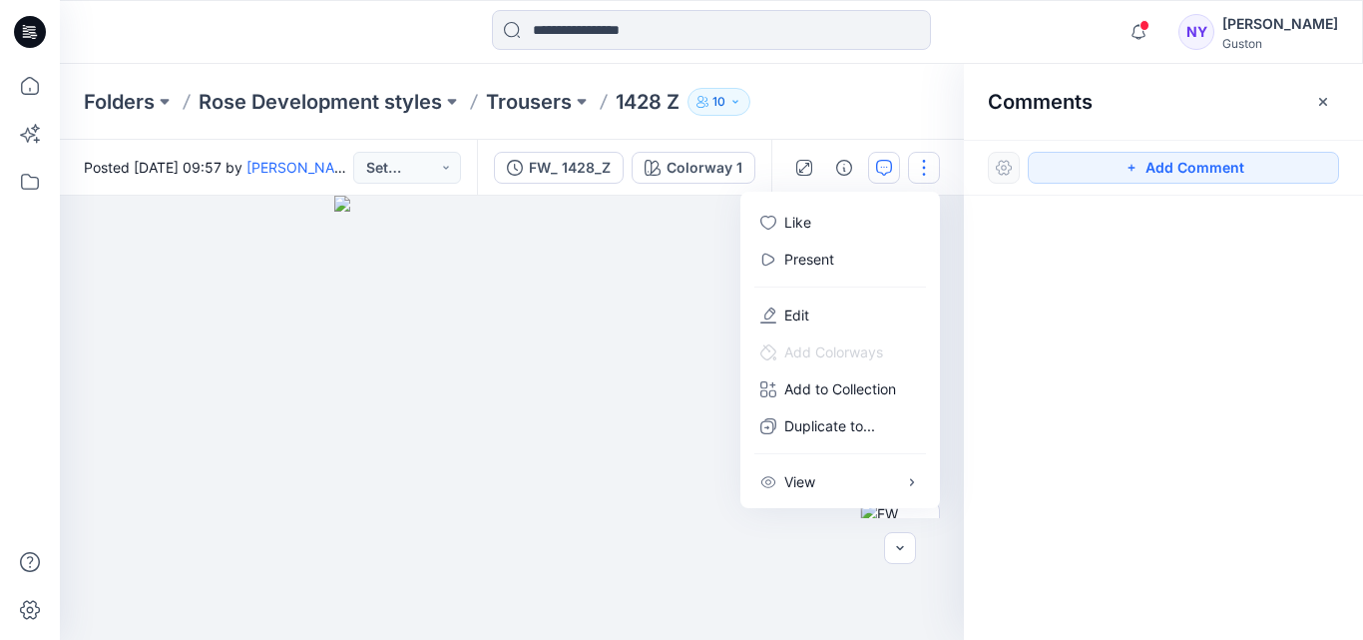
click at [1031, 287] on div at bounding box center [1163, 381] width 399 height 370
